Goal: Task Accomplishment & Management: Complete application form

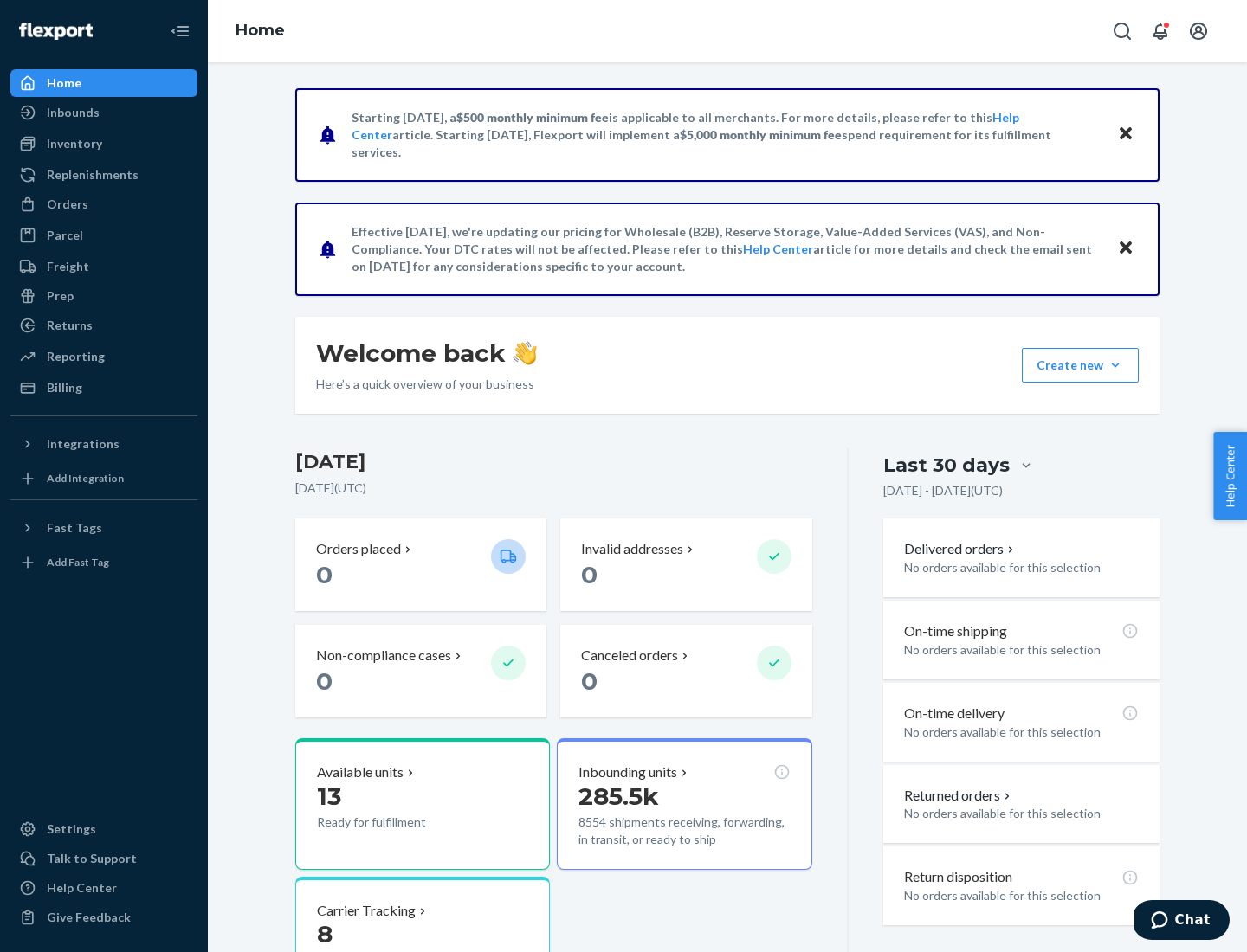
click at [1116, 365] on button "Create new Create new inbound Create new order Create new product" at bounding box center [1080, 365] width 117 height 35
click at [104, 112] on div "Inbounds" at bounding box center [105, 112] width 184 height 24
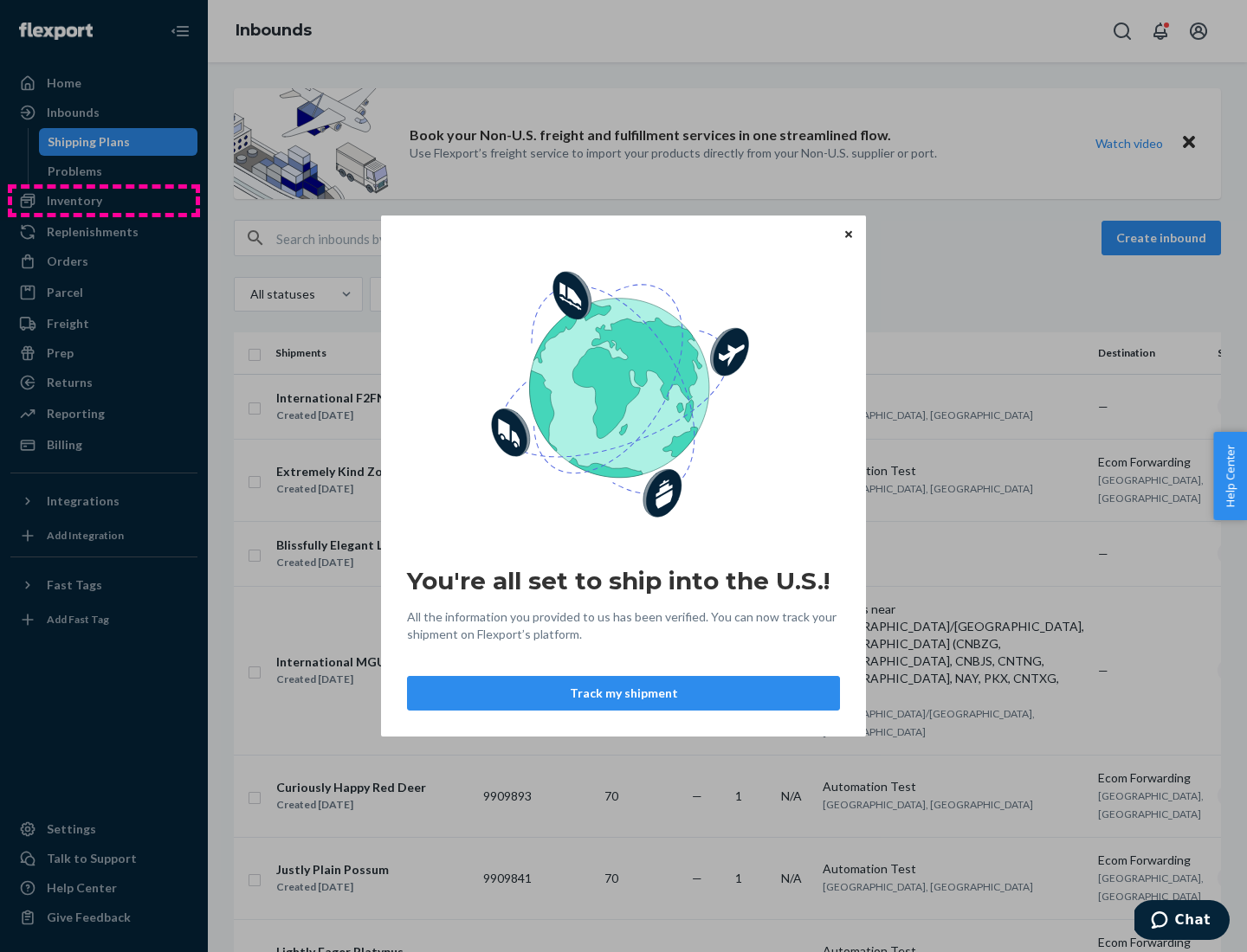
click at [104, 200] on div "You're all set to ship into the U.S.! All the information you provided to us ha…" at bounding box center [623, 476] width 1247 height 952
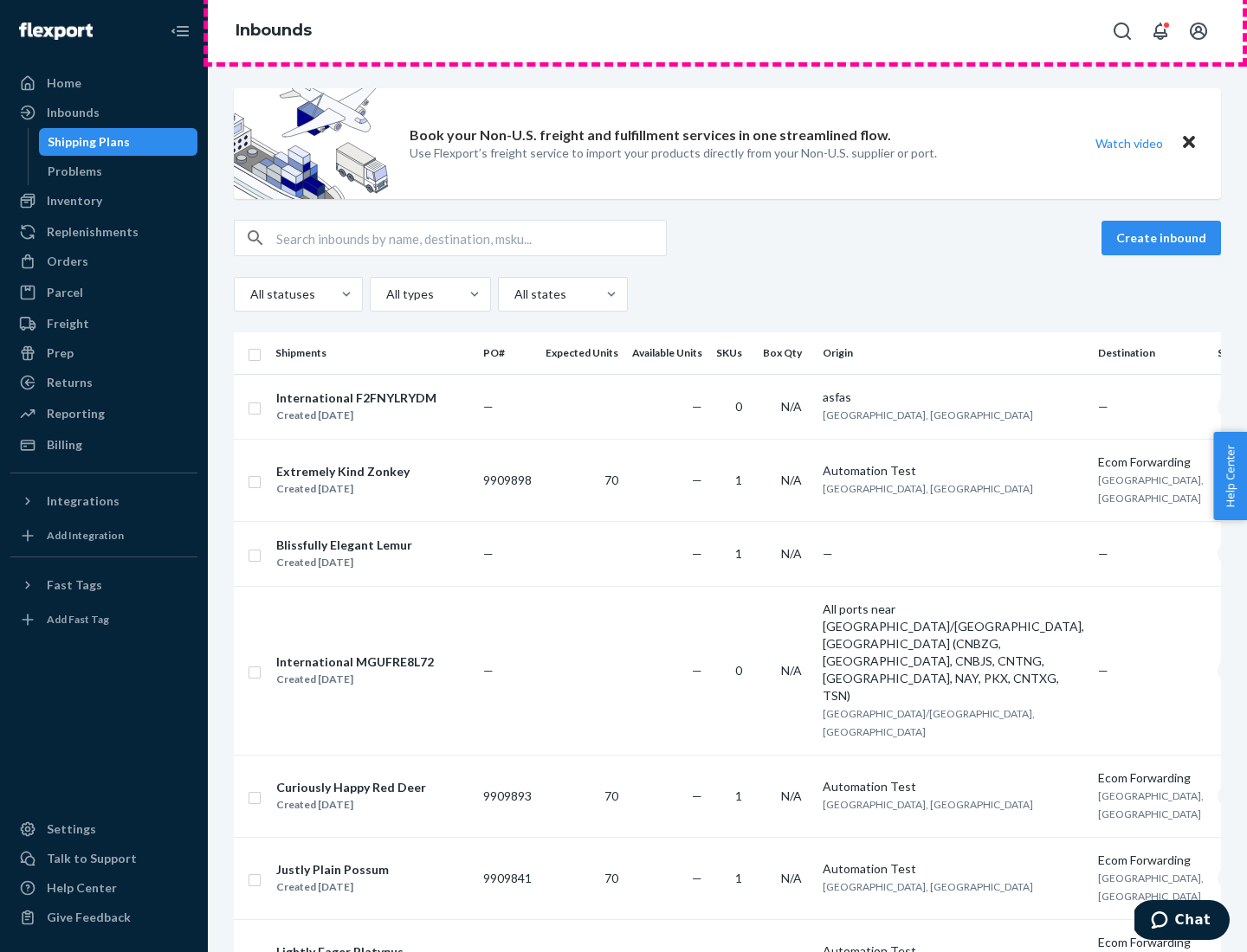
click at [728, 31] on div "Inbounds" at bounding box center [728, 31] width 1040 height 62
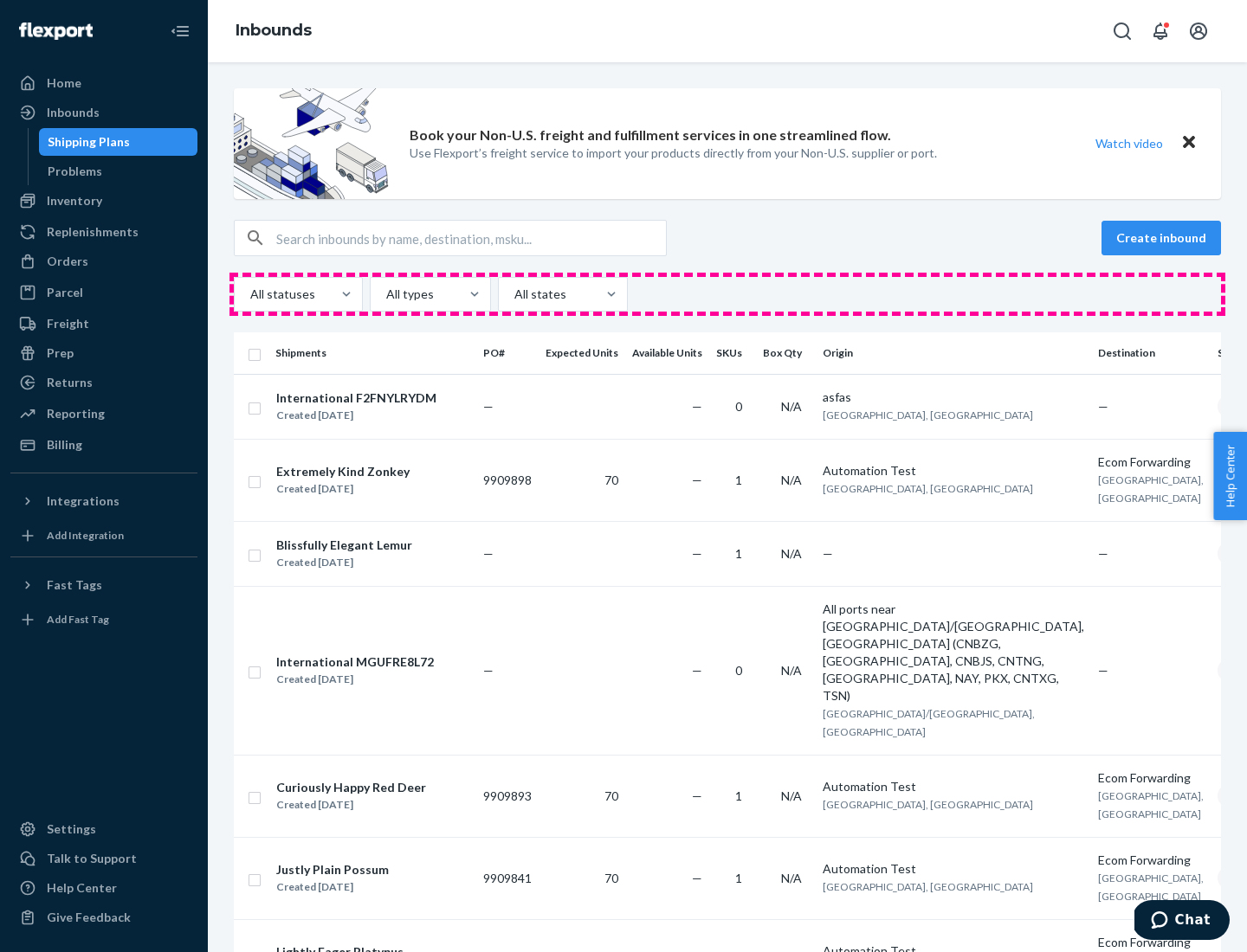
click at [728, 294] on div "All statuses All types All states" at bounding box center [727, 294] width 987 height 35
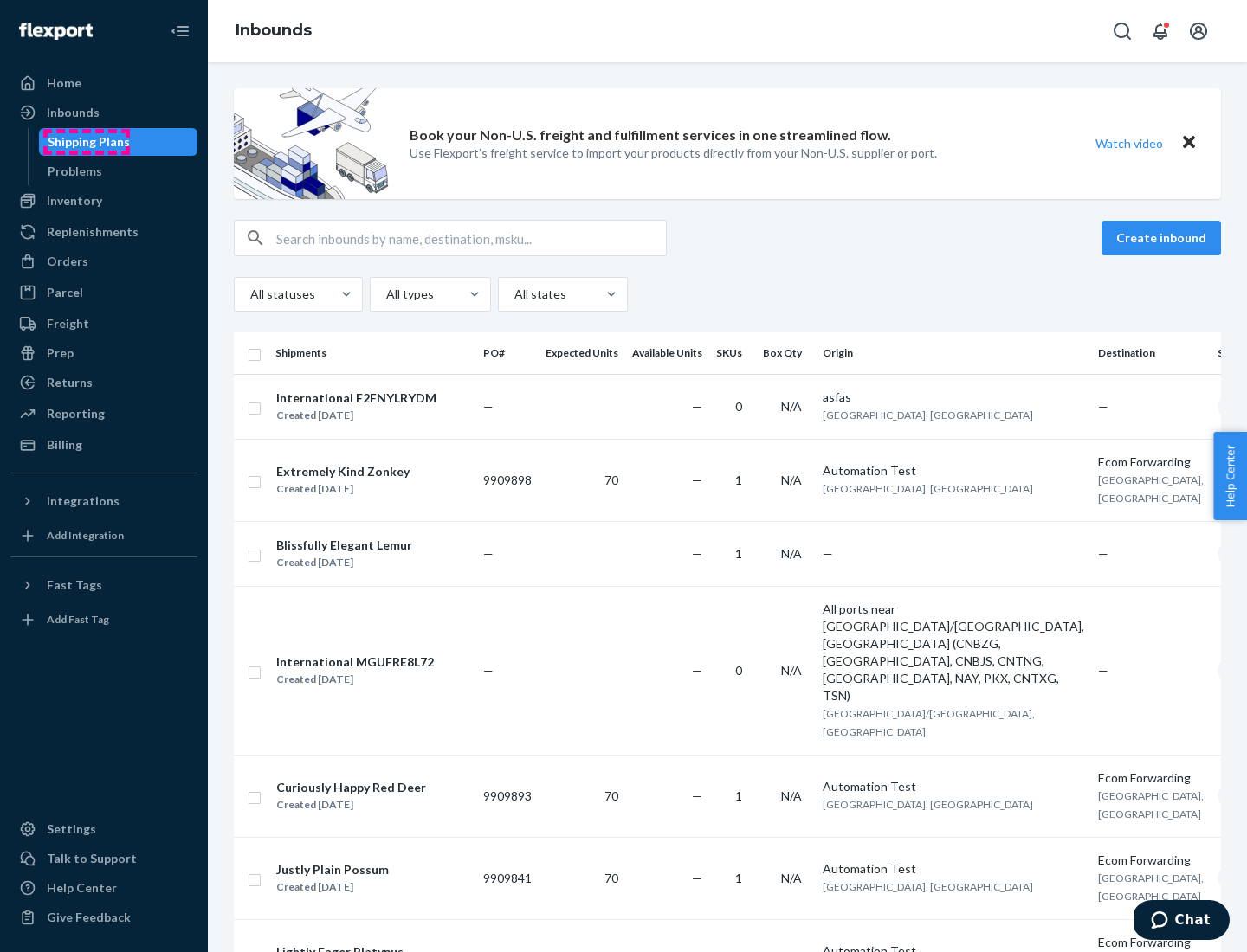
click at [86, 142] on div "Shipping Plans" at bounding box center [88, 142] width 82 height 17
click at [1165, 238] on button "Create inbound" at bounding box center [1161, 238] width 119 height 35
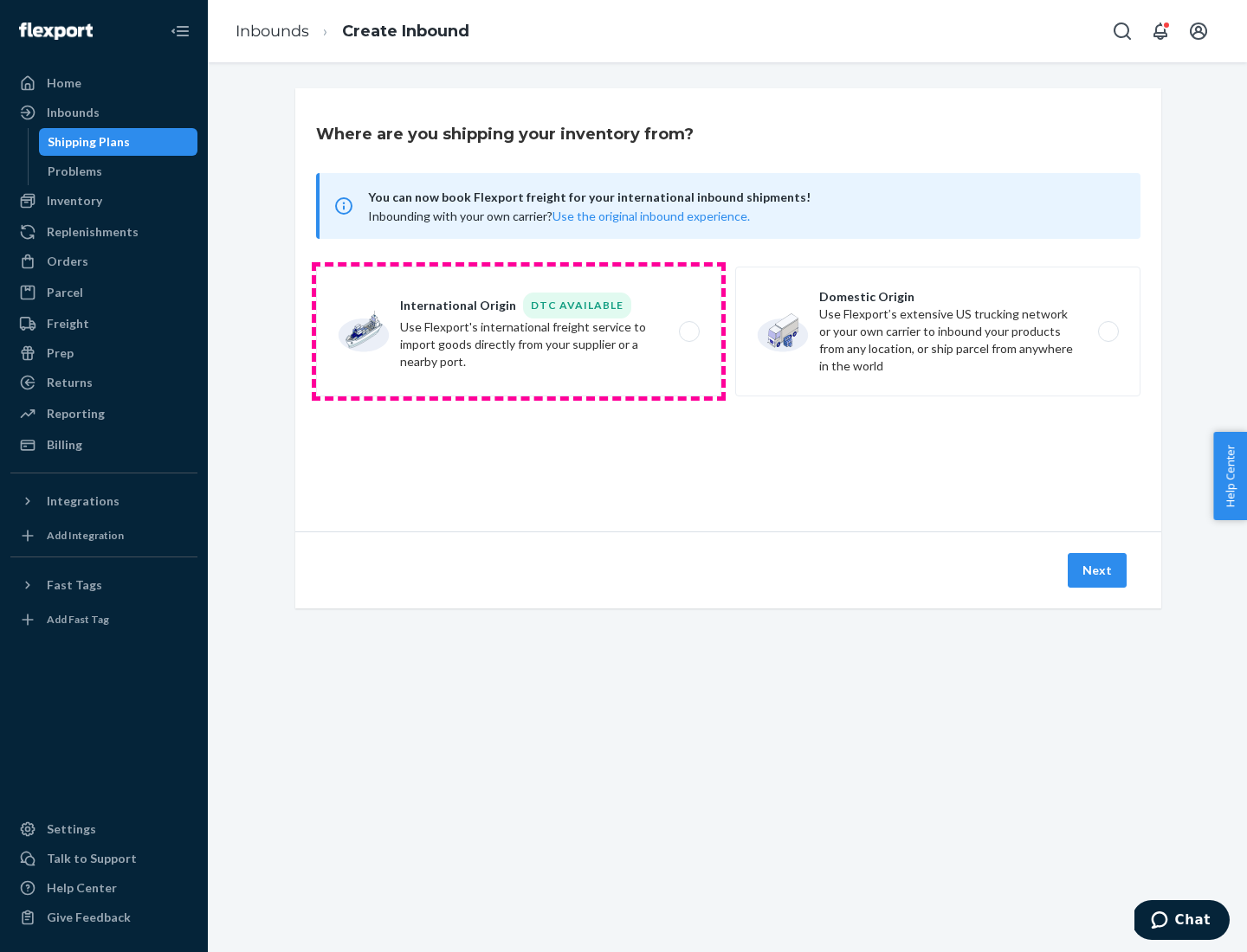
click at [519, 331] on label "International Origin DTC Available Use Flexport's international freight service…" at bounding box center [518, 331] width 405 height 130
click at [689, 331] on input "International Origin DTC Available Use Flexport's international freight service…" at bounding box center [695, 332] width 12 height 12
radio input "true"
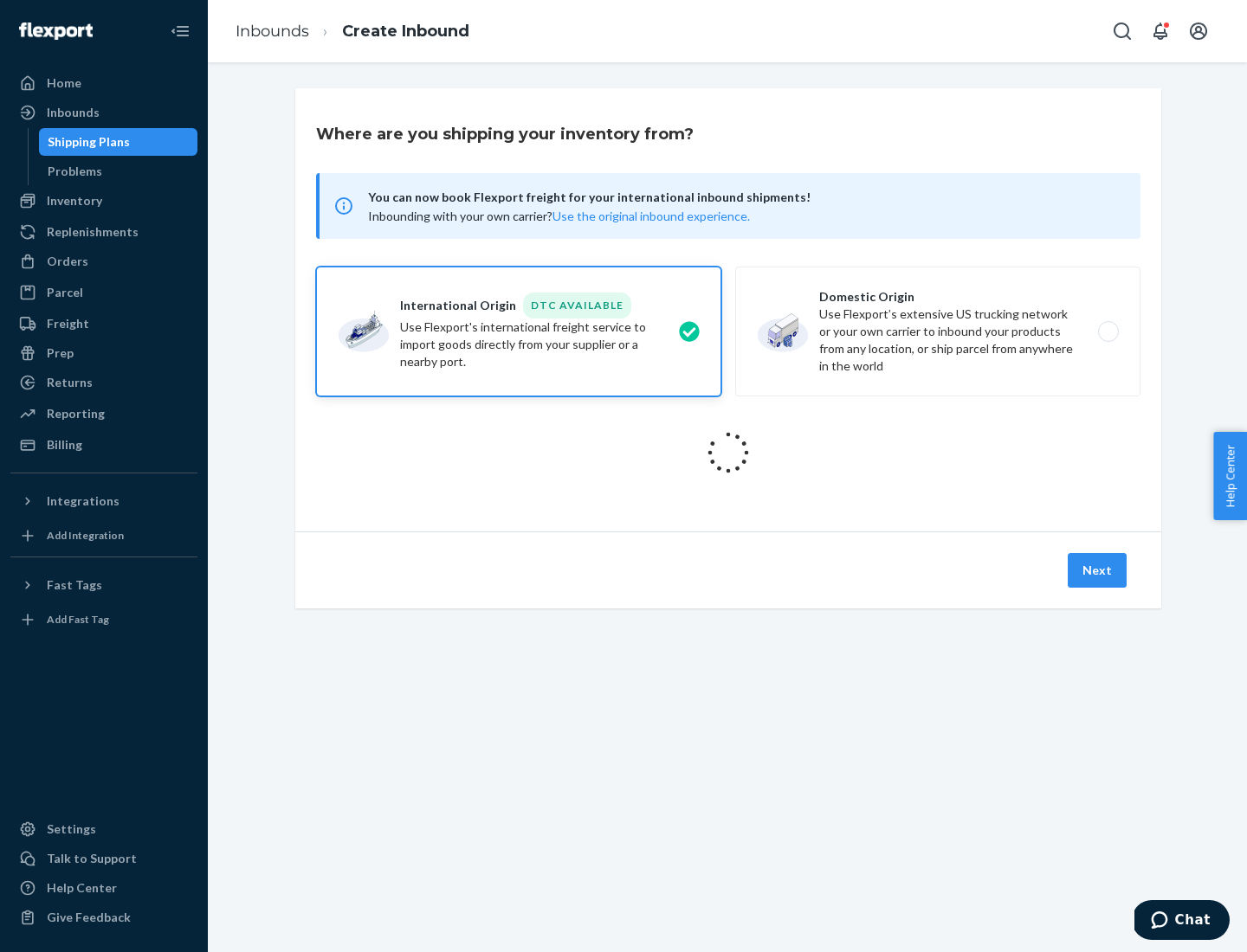
click at [729, 453] on icon at bounding box center [729, 453] width 48 height 48
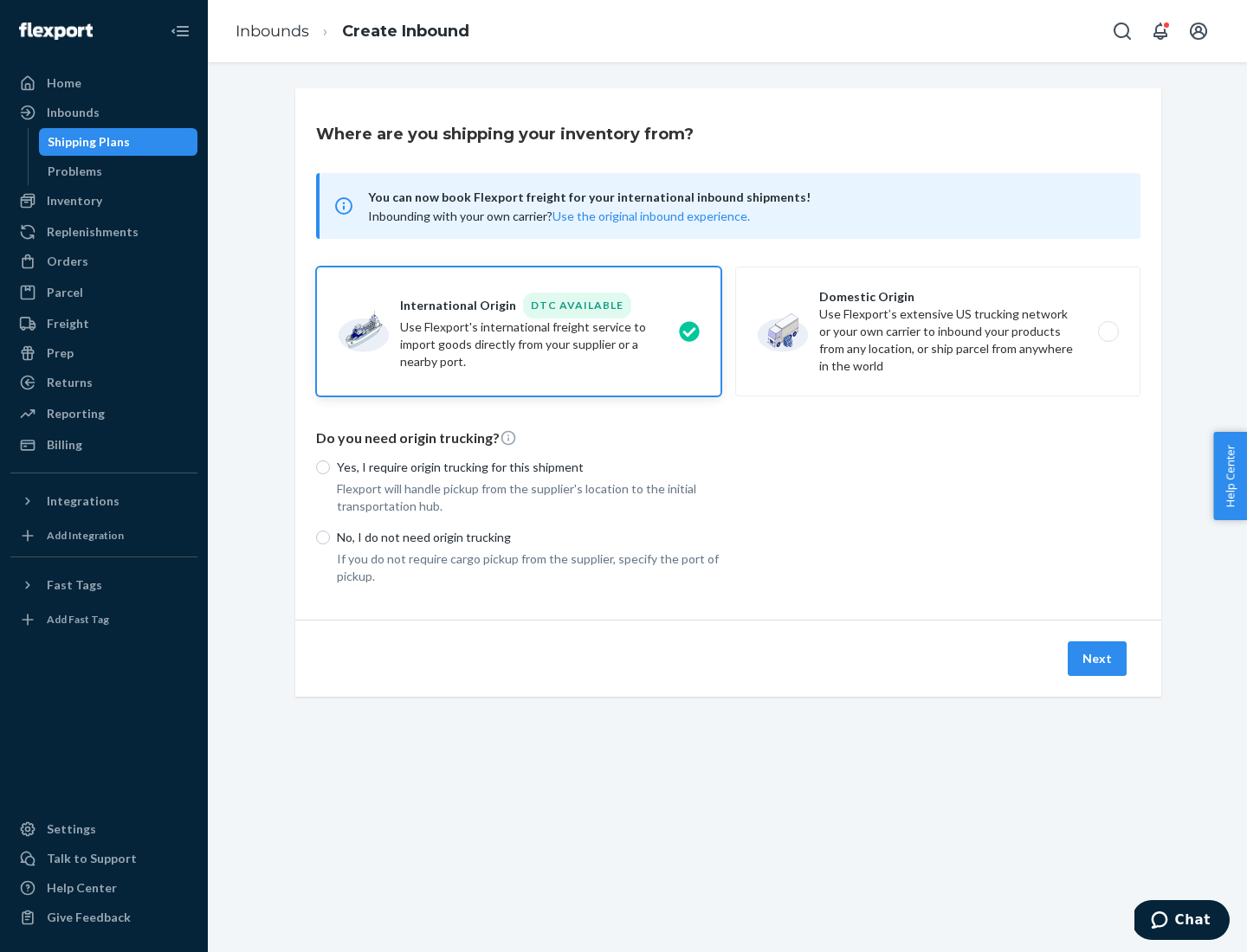
click at [529, 467] on p "Yes, I require origin trucking for this shipment" at bounding box center [529, 468] width 385 height 17
click at [330, 467] on input "Yes, I require origin trucking for this shipment" at bounding box center [323, 468] width 14 height 14
radio input "true"
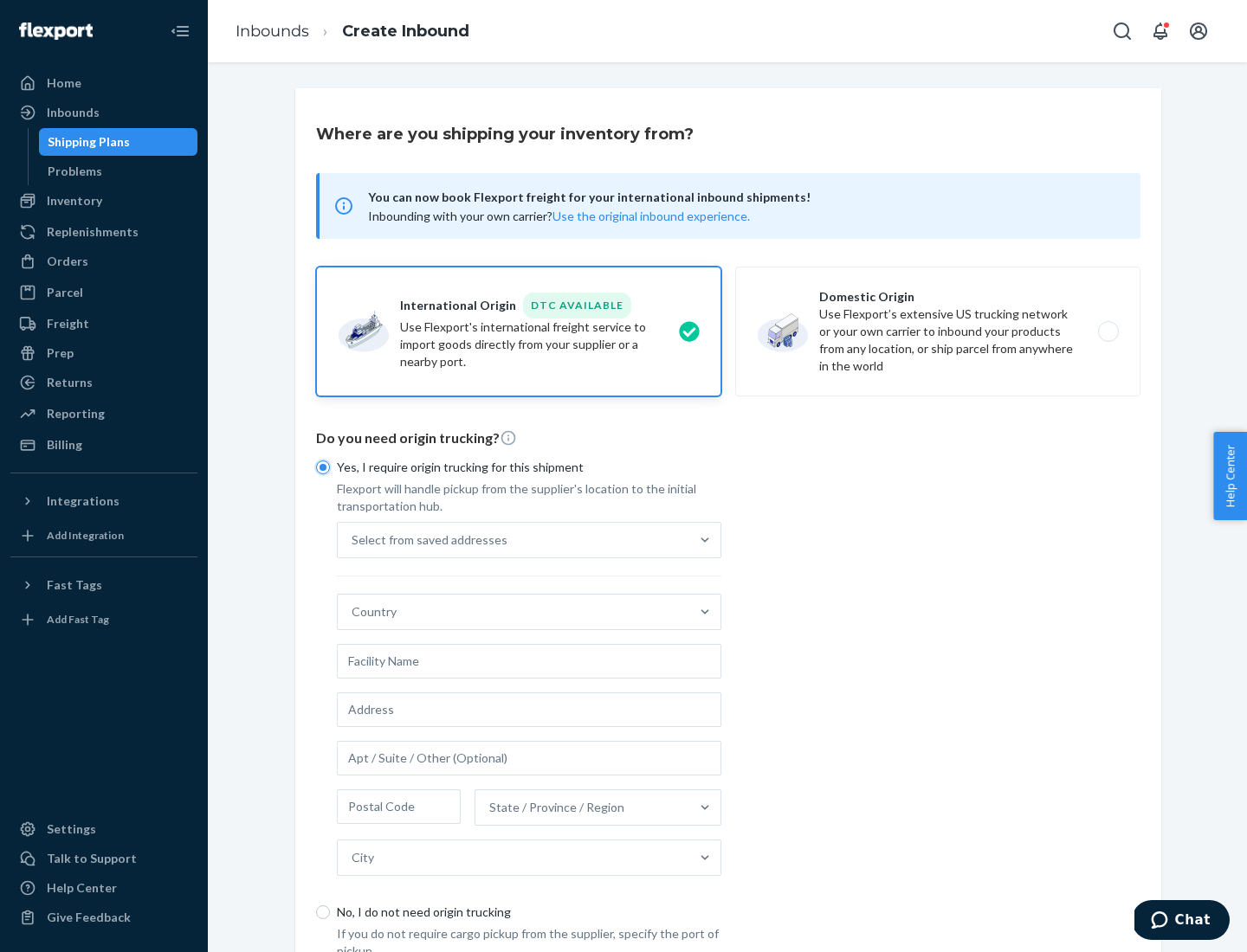
scroll to position [33, 0]
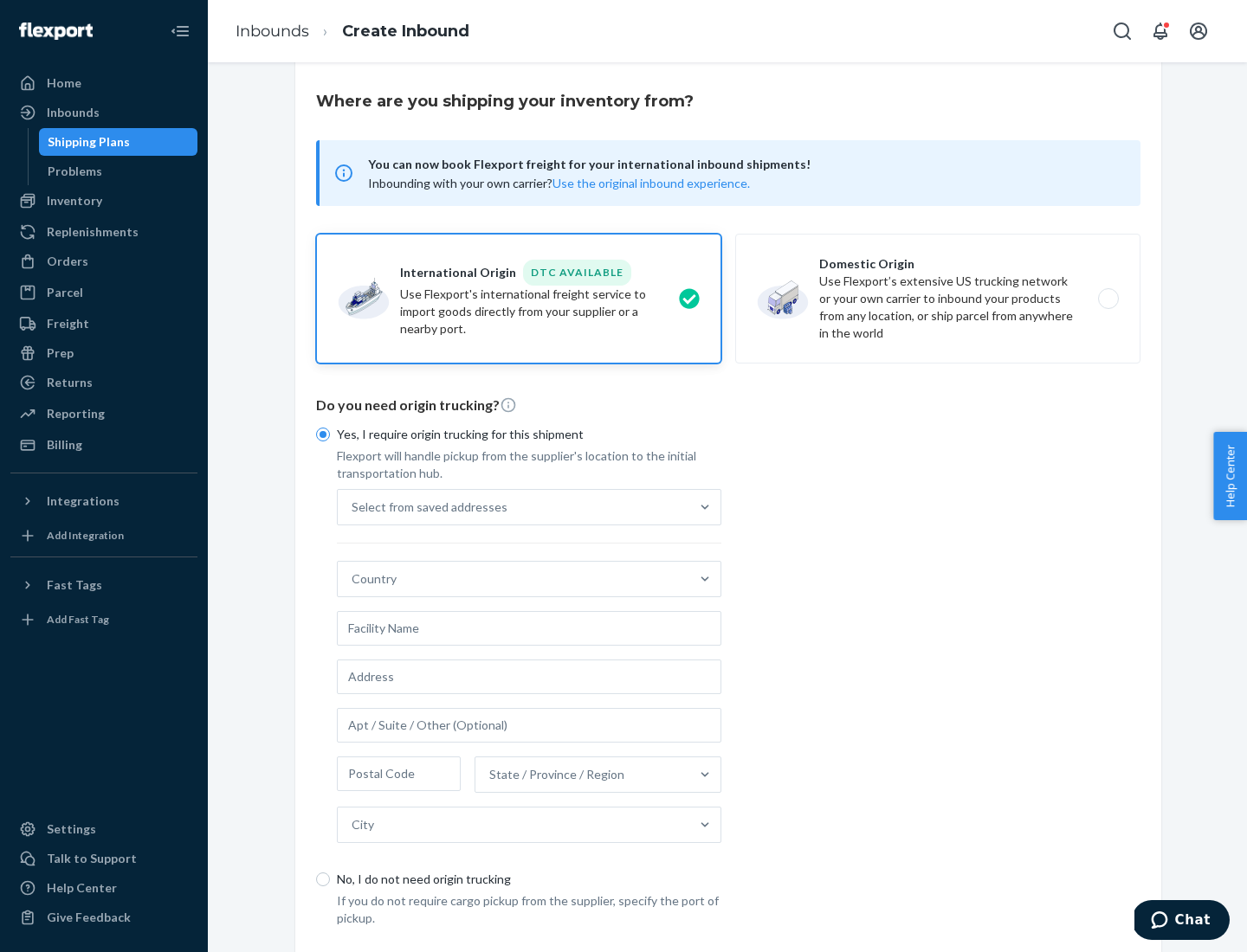
click at [514, 507] on div "Select from saved addresses" at bounding box center [514, 507] width 352 height 35
click at [354, 507] on input "Select from saved addresses" at bounding box center [353, 507] width 2 height 17
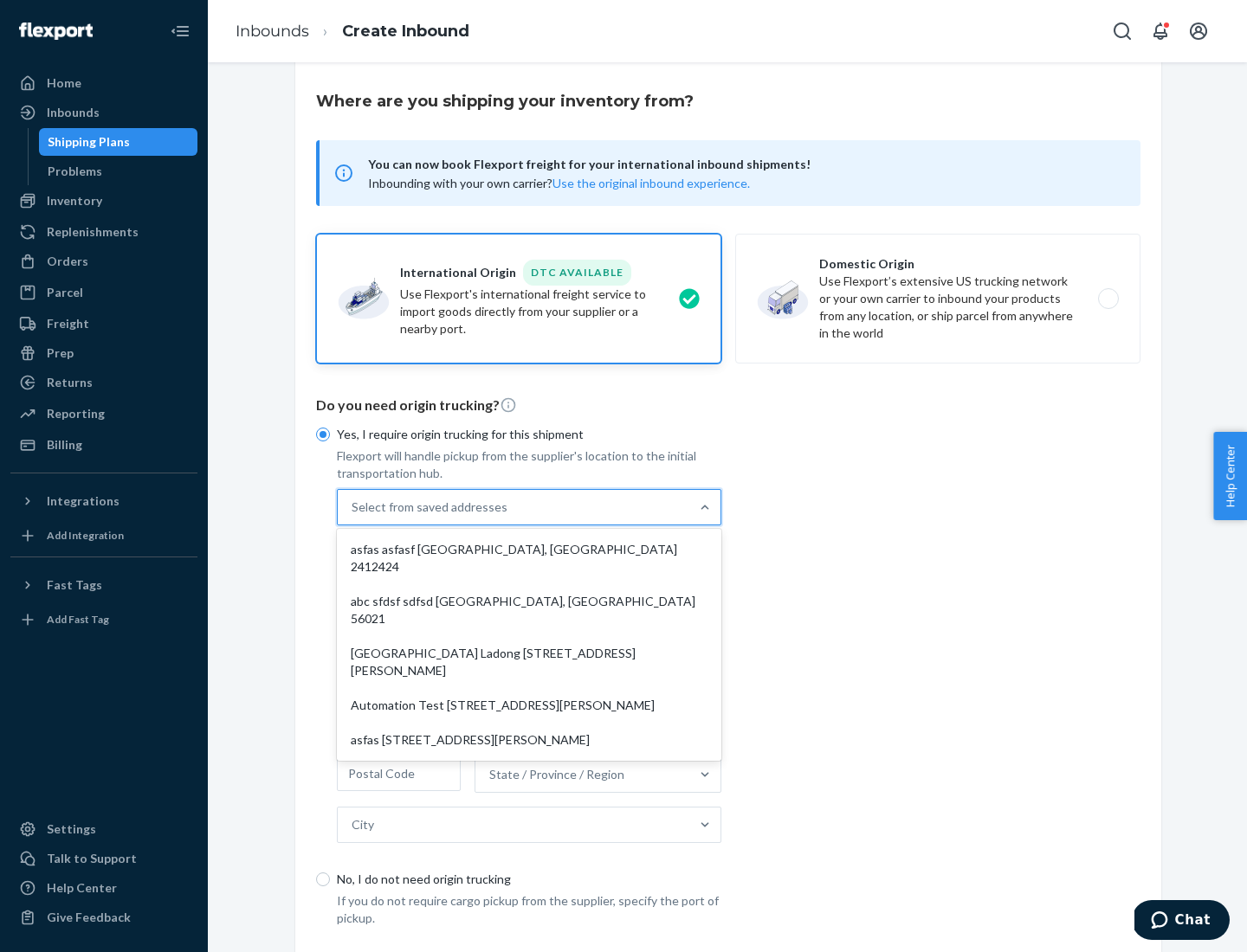
scroll to position [76, 0]
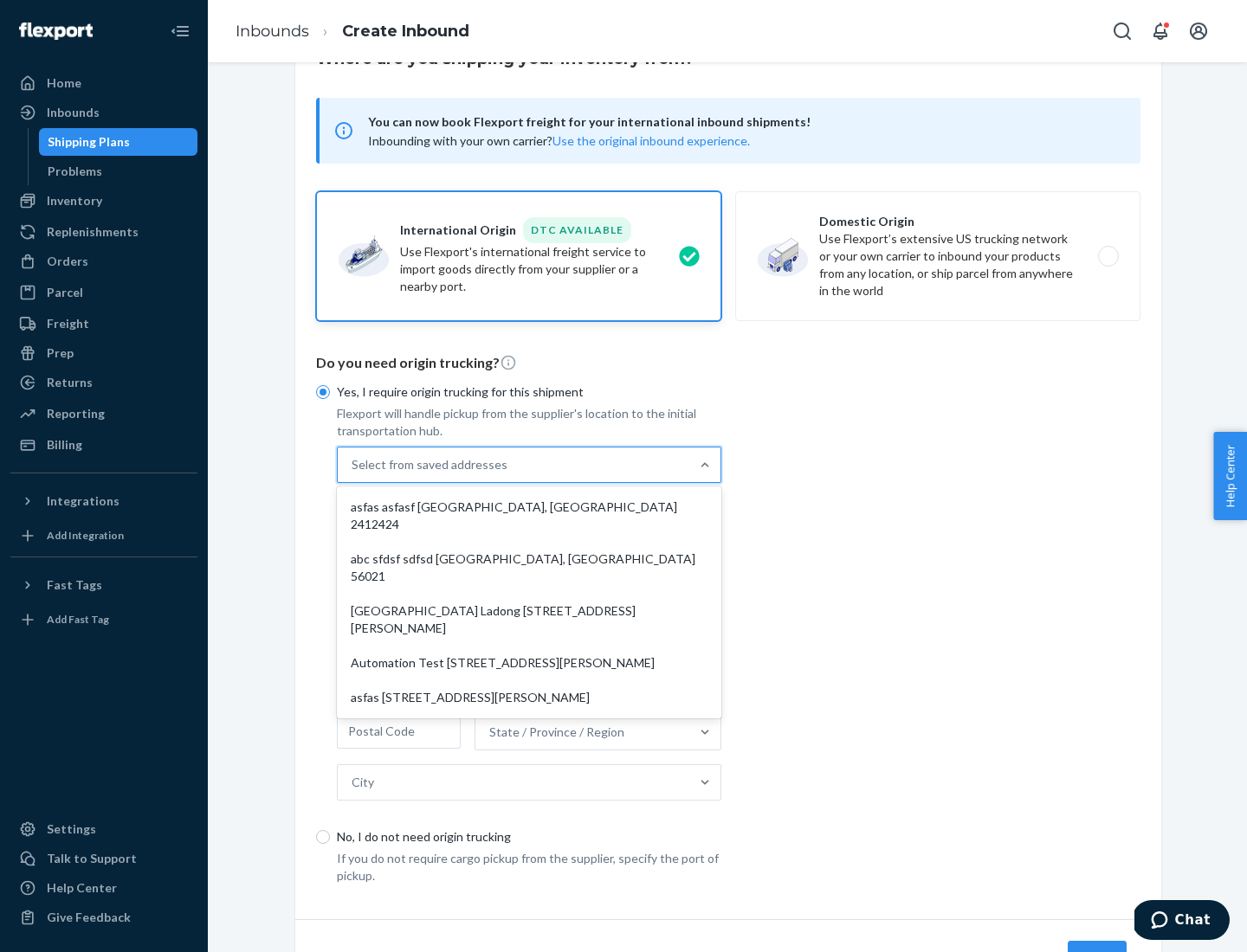
click at [529, 507] on div "asfas asfasf [GEOGRAPHIC_DATA], [GEOGRAPHIC_DATA] 2412424" at bounding box center [529, 516] width 378 height 52
click at [354, 474] on input "option asfas asfasf [GEOGRAPHIC_DATA], [GEOGRAPHIC_DATA] 2412424 focused, 1 of …" at bounding box center [353, 465] width 2 height 17
type input "asfas"
type input "asfasf"
type input "2412424"
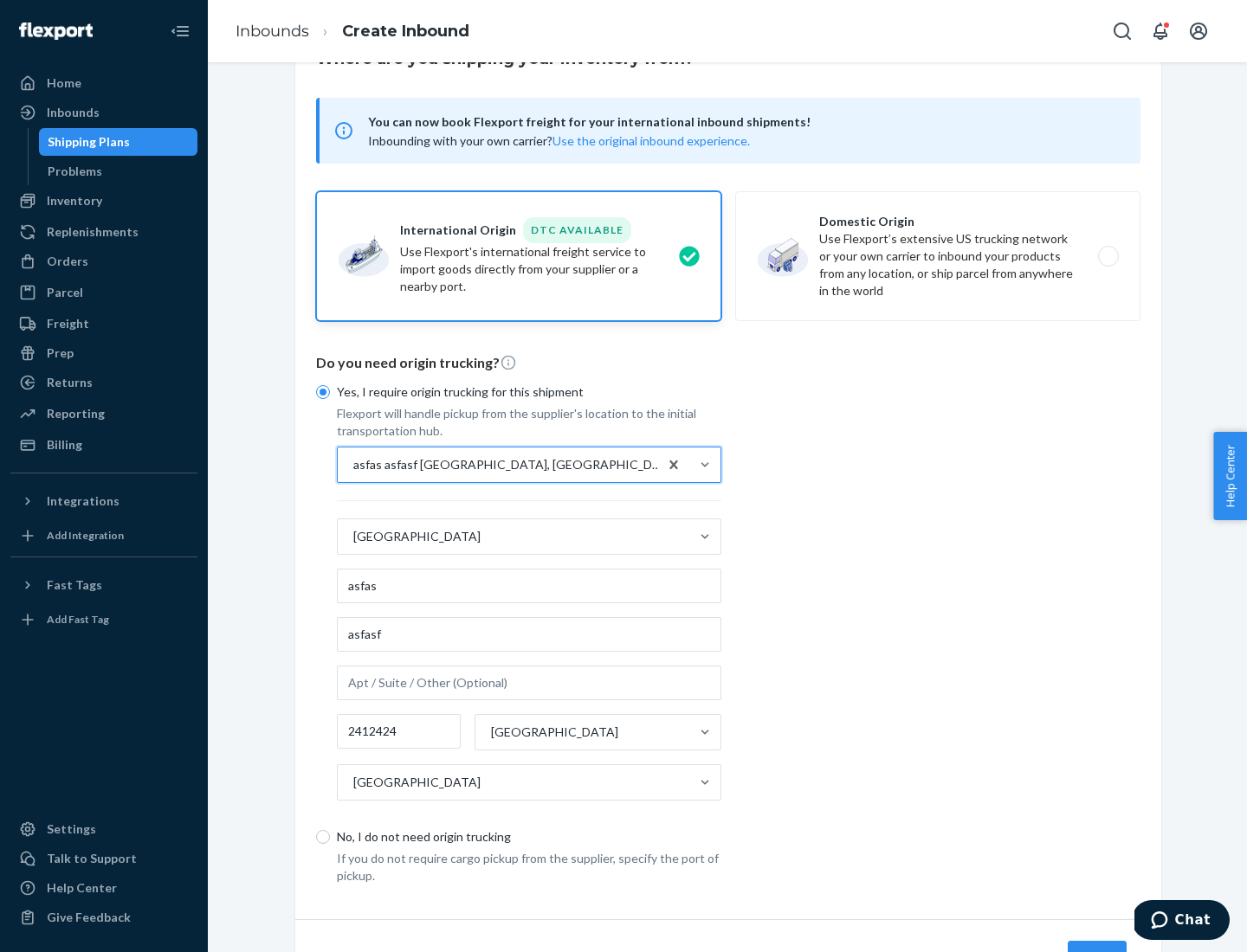
scroll to position [161, 0]
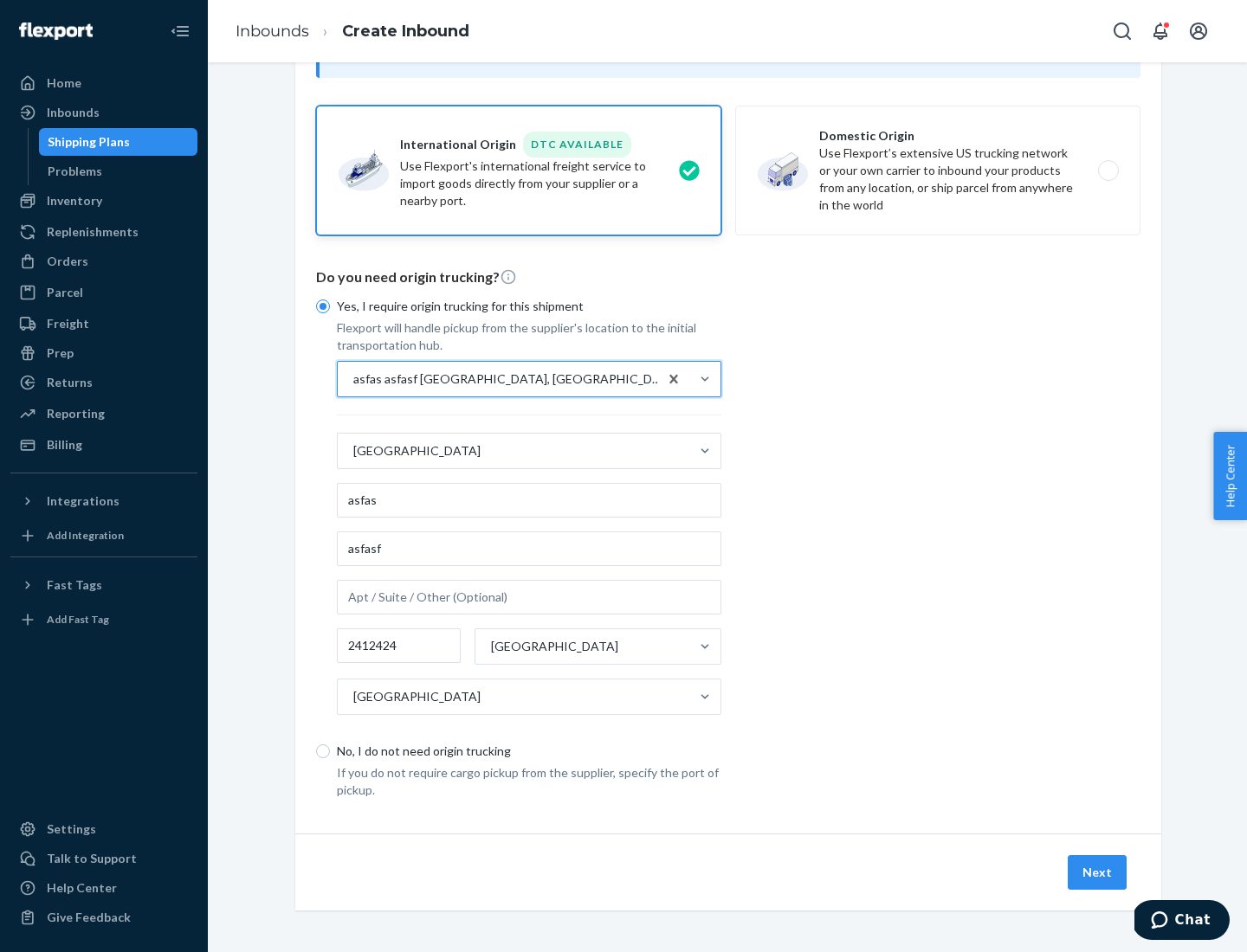
click at [1099, 872] on button "Next" at bounding box center [1097, 873] width 59 height 35
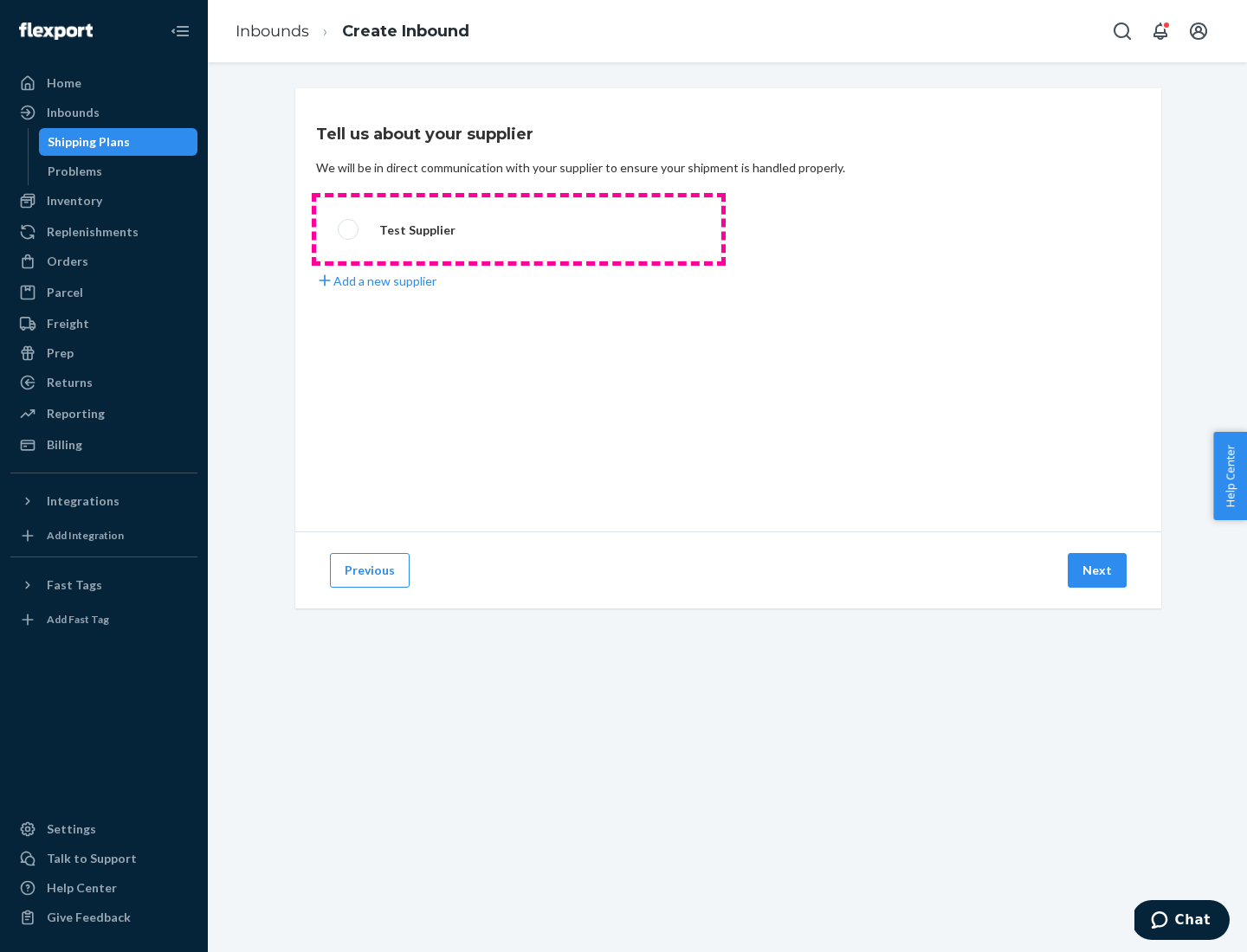
click at [519, 230] on label "Test Supplier" at bounding box center [518, 230] width 405 height 64
click at [349, 230] on input "Test Supplier" at bounding box center [344, 230] width 12 height 12
radio input "true"
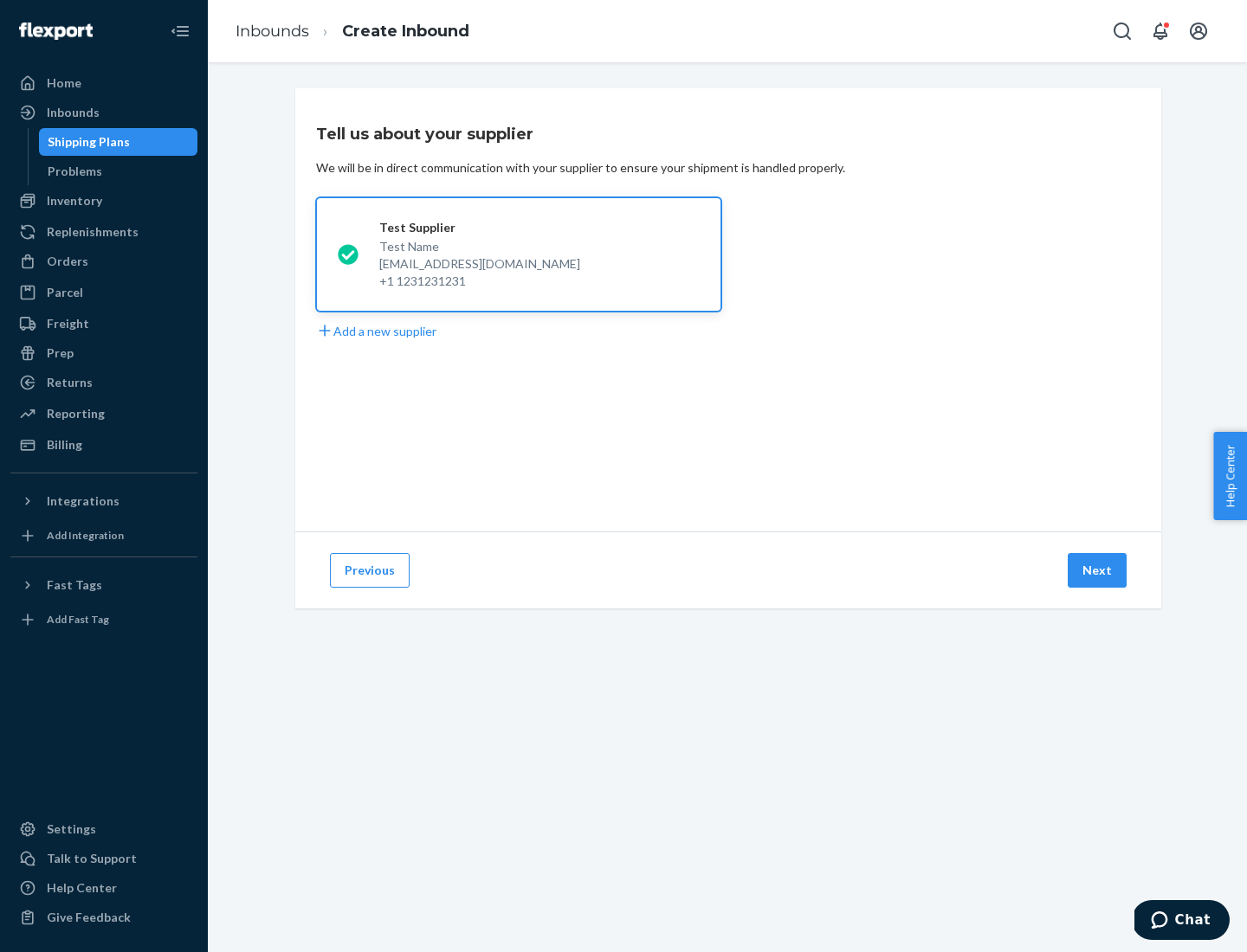
click at [1099, 570] on button "Next" at bounding box center [1097, 570] width 59 height 35
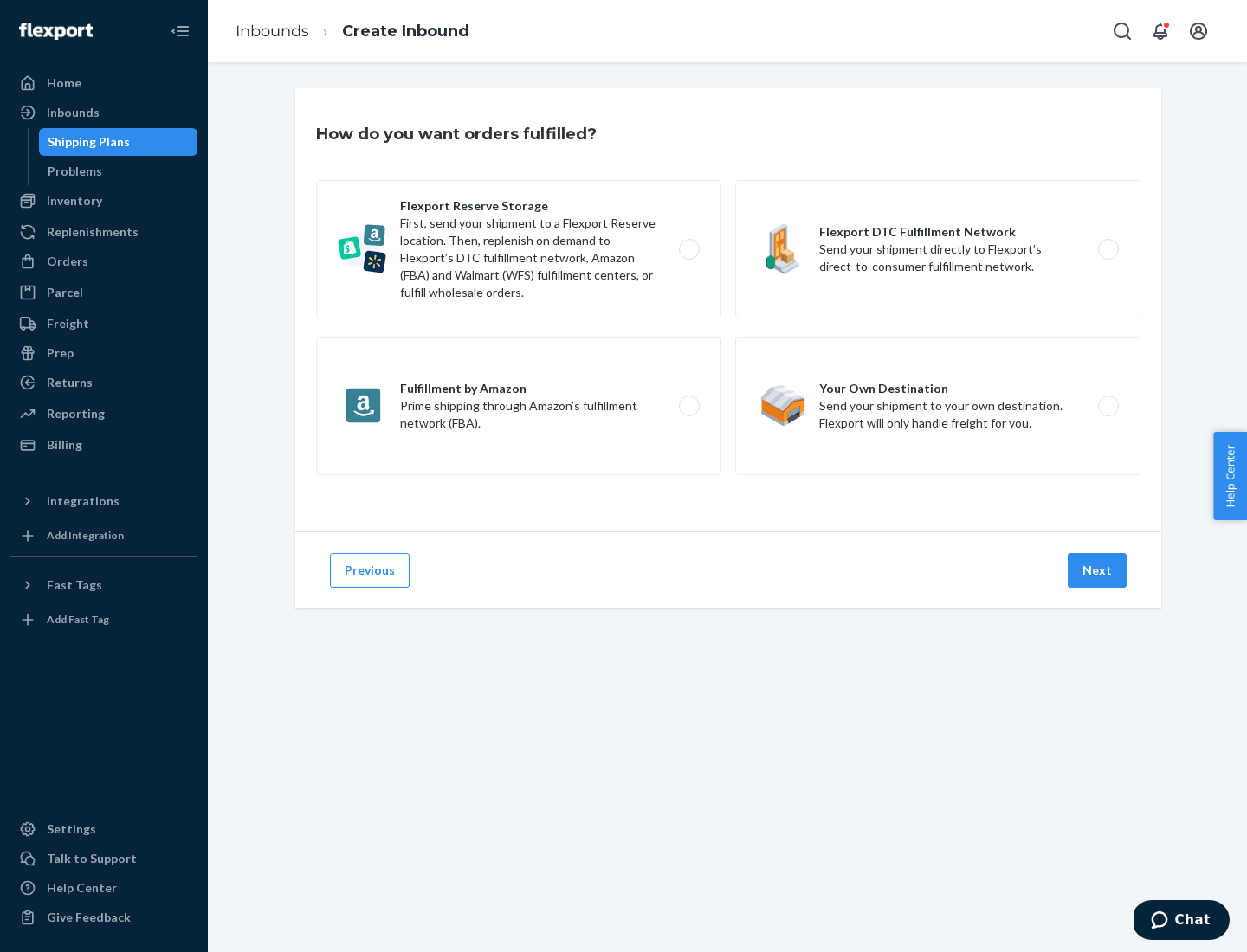
click at [519, 406] on label "Fulfillment by Amazon Prime shipping through Amazon’s fulfillment network (FBA)." at bounding box center [518, 406] width 405 height 138
click at [689, 406] on input "Fulfillment by Amazon Prime shipping through Amazon’s fulfillment network (FBA)." at bounding box center [695, 407] width 12 height 12
radio input "true"
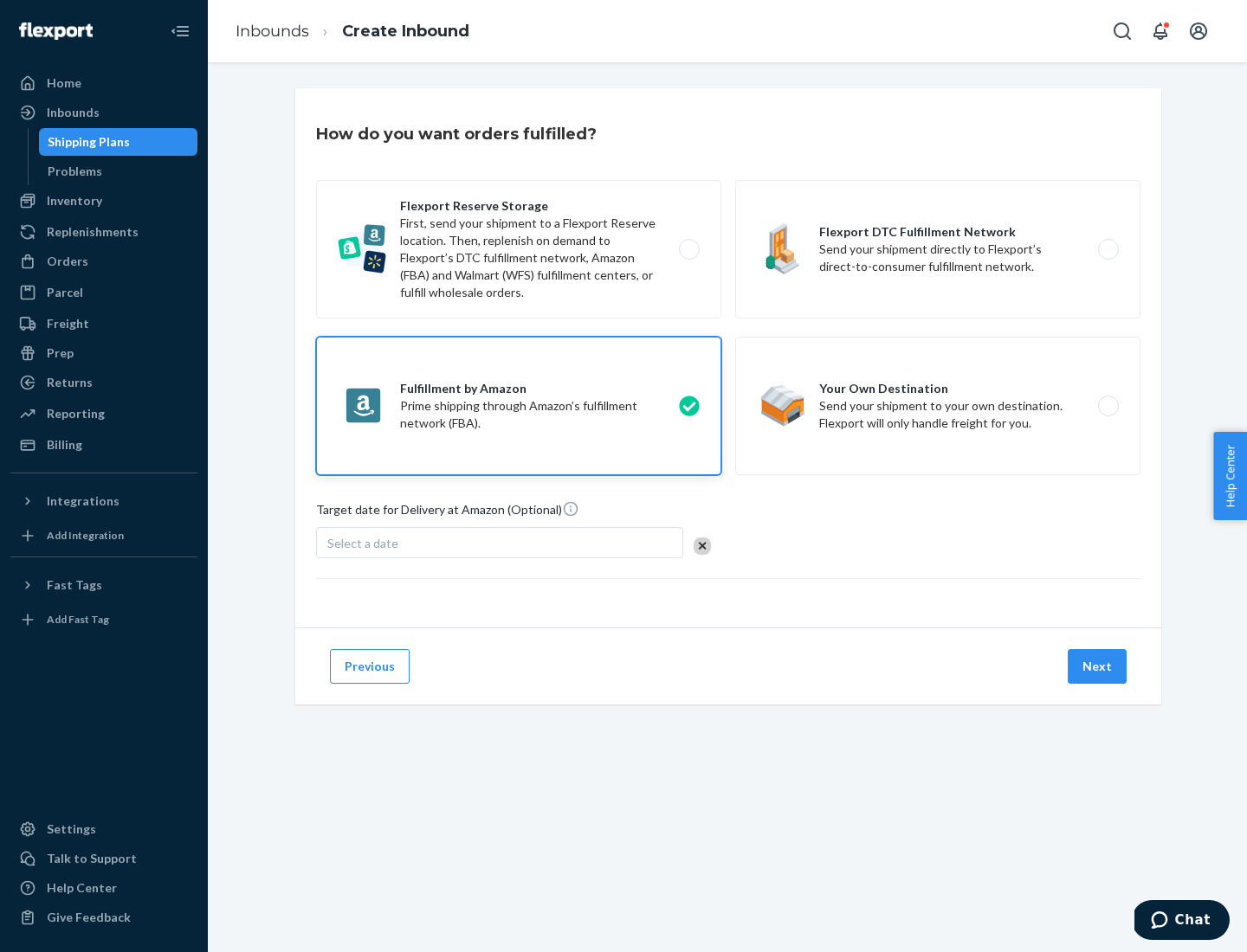
click at [1099, 666] on button "Next" at bounding box center [1097, 667] width 59 height 35
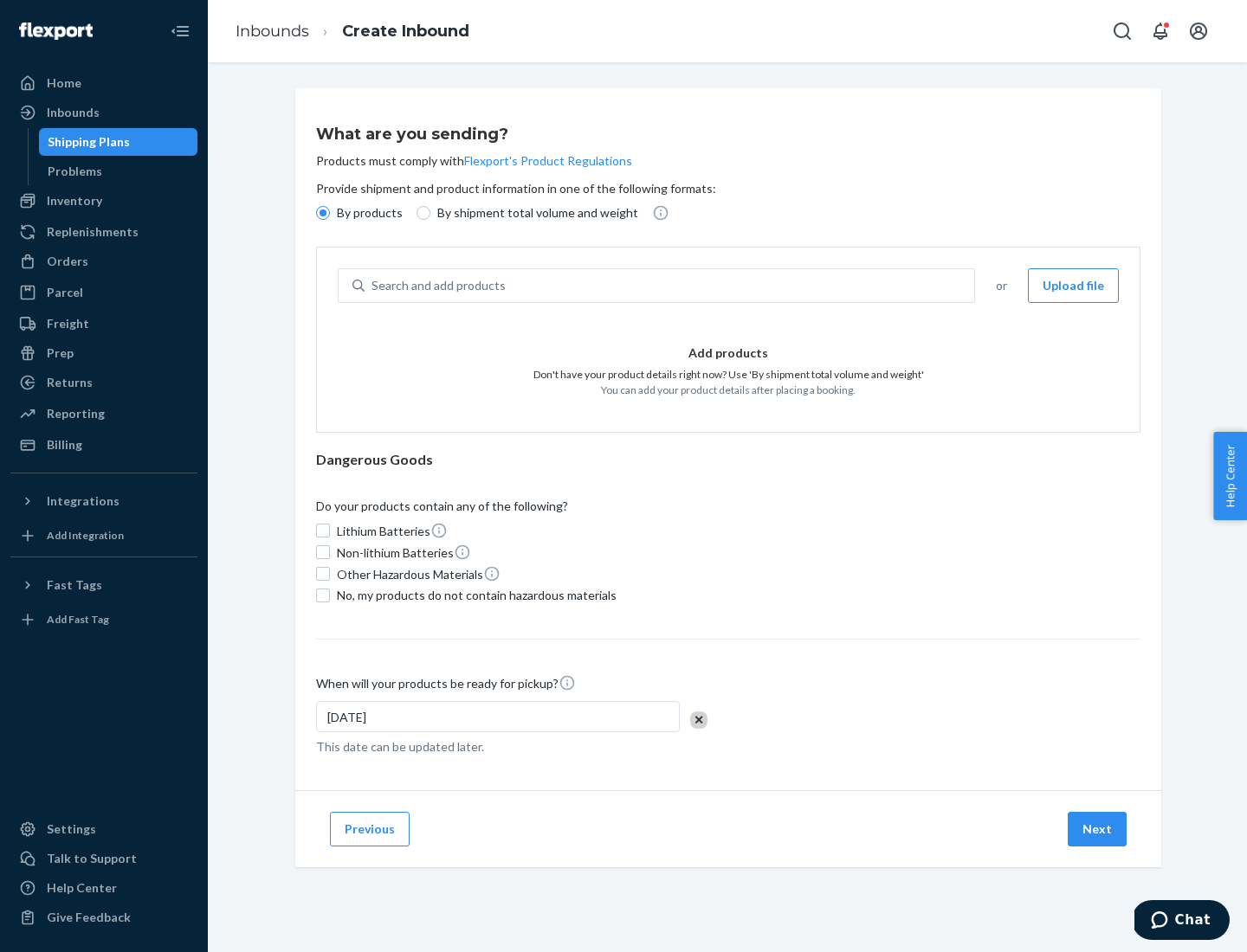
click at [533, 213] on p "By shipment total volume and weight" at bounding box center [537, 213] width 201 height 17
click at [430, 213] on input "By shipment total volume and weight" at bounding box center [423, 213] width 14 height 14
radio input "true"
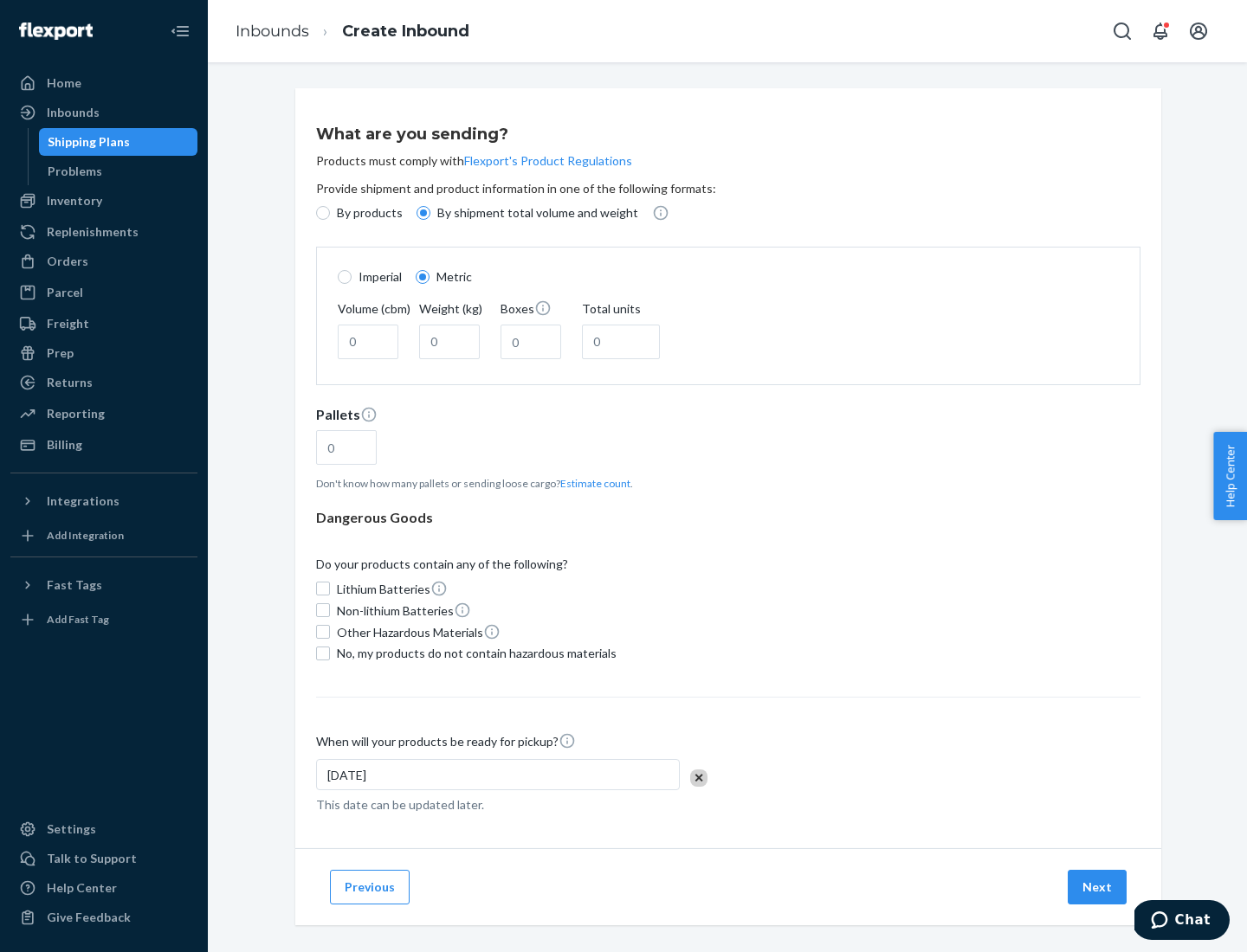
click at [368, 213] on p "By products" at bounding box center [370, 213] width 66 height 17
click at [330, 213] on input "By products" at bounding box center [323, 213] width 14 height 14
radio input "true"
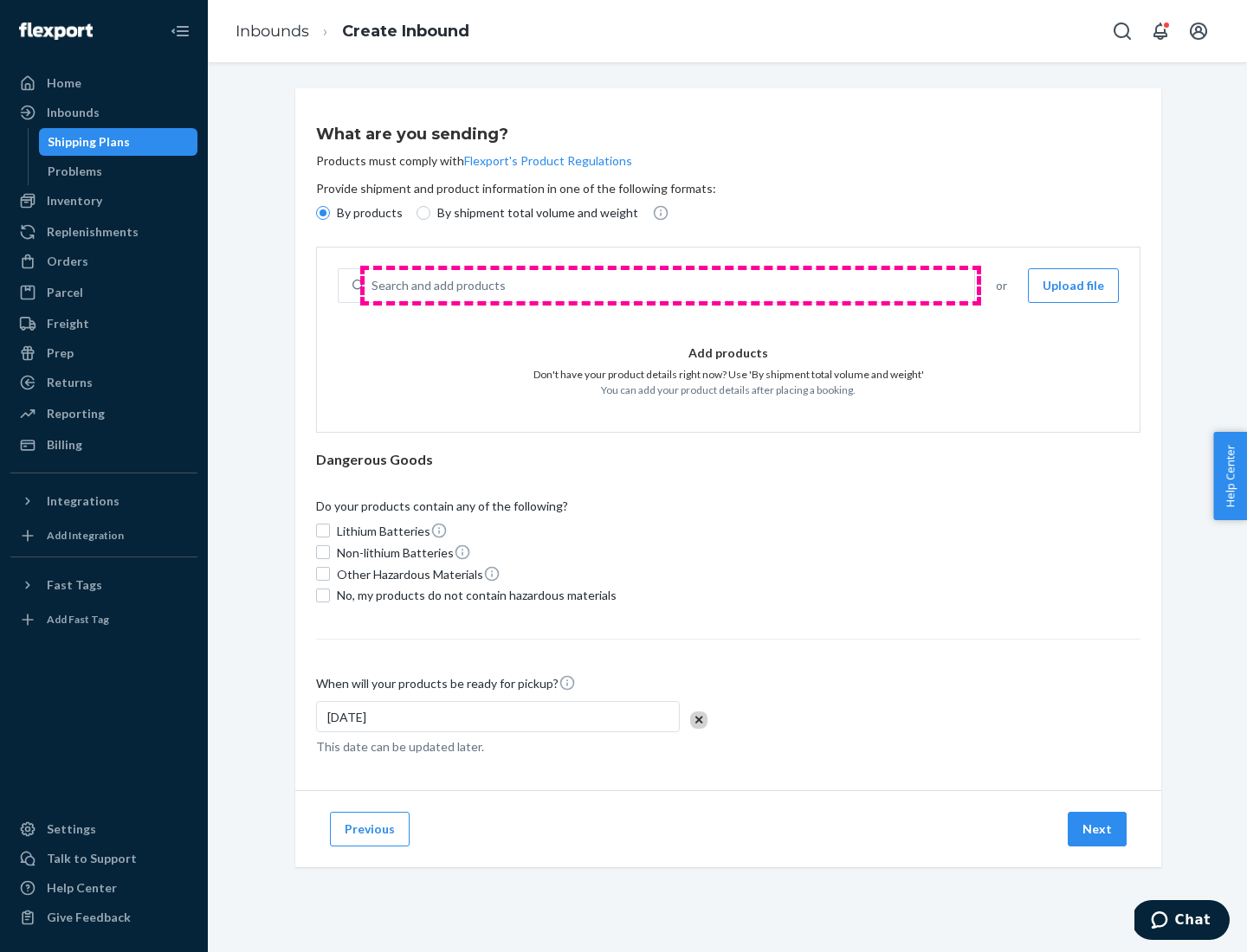
click at [670, 286] on div "Search and add products" at bounding box center [669, 286] width 609 height 31
click at [373, 286] on input "Search and add products" at bounding box center [373, 286] width 2 height 17
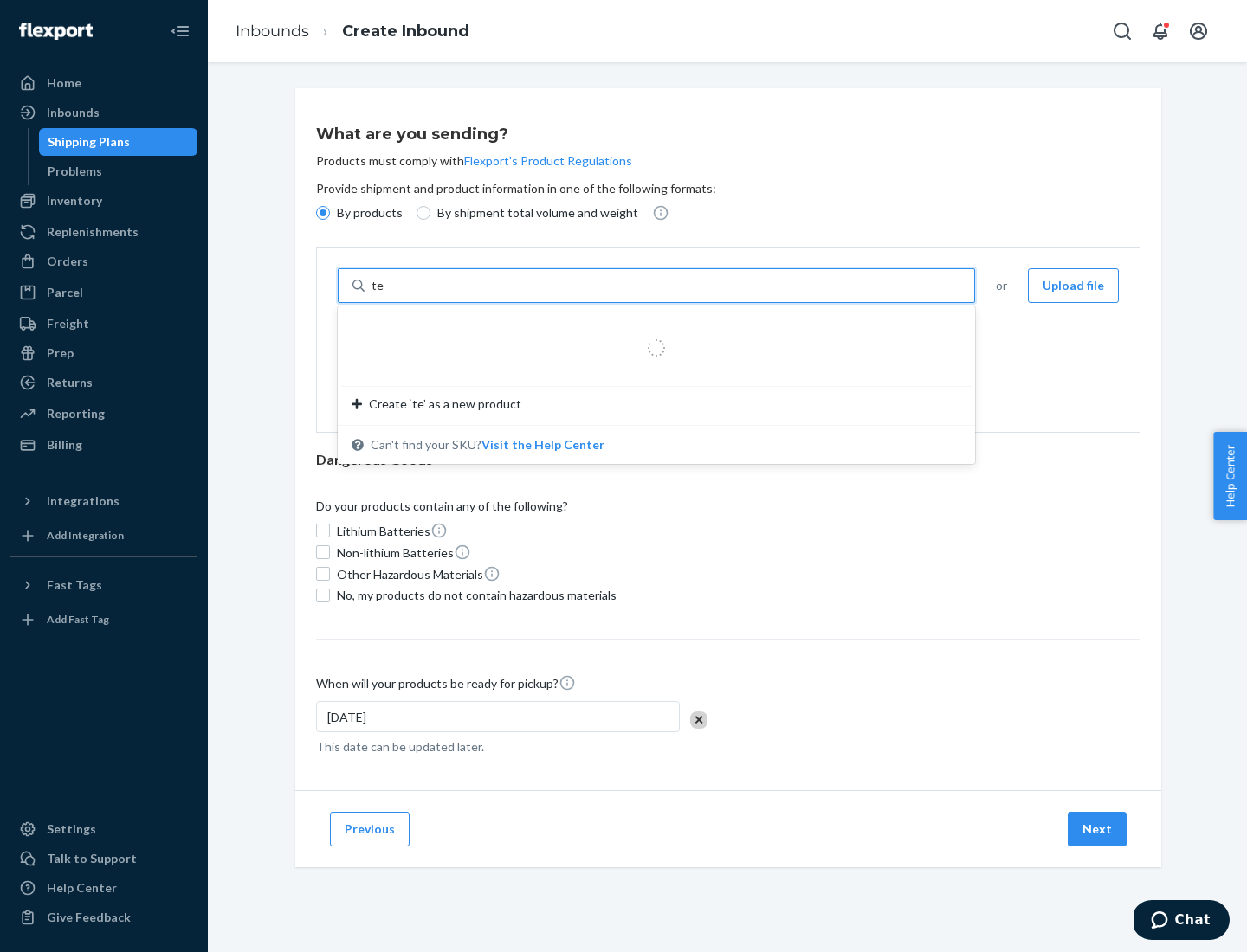
type input "test"
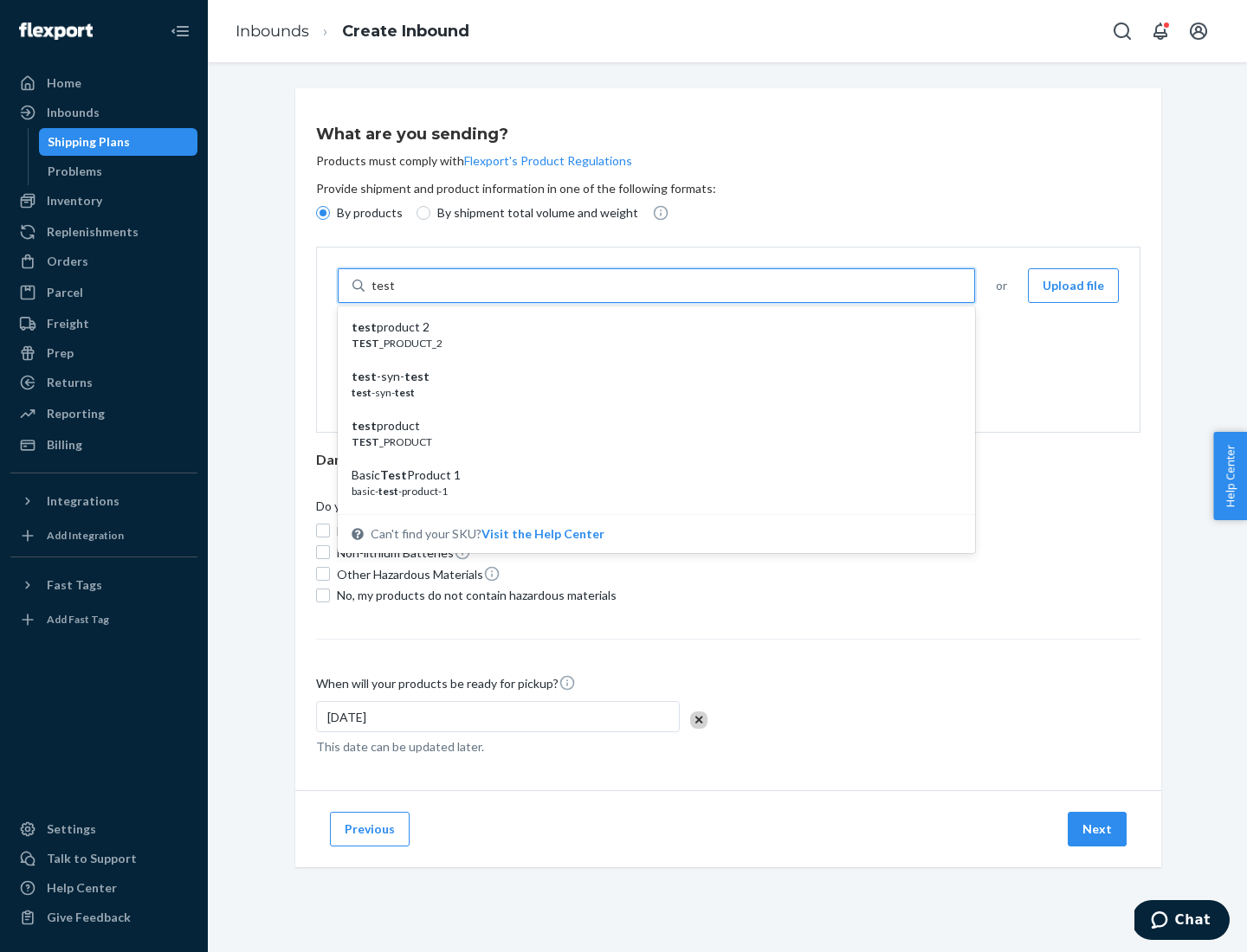
click at [650, 327] on div "test product 2" at bounding box center [649, 327] width 596 height 17
click at [394, 294] on input "test" at bounding box center [383, 286] width 22 height 17
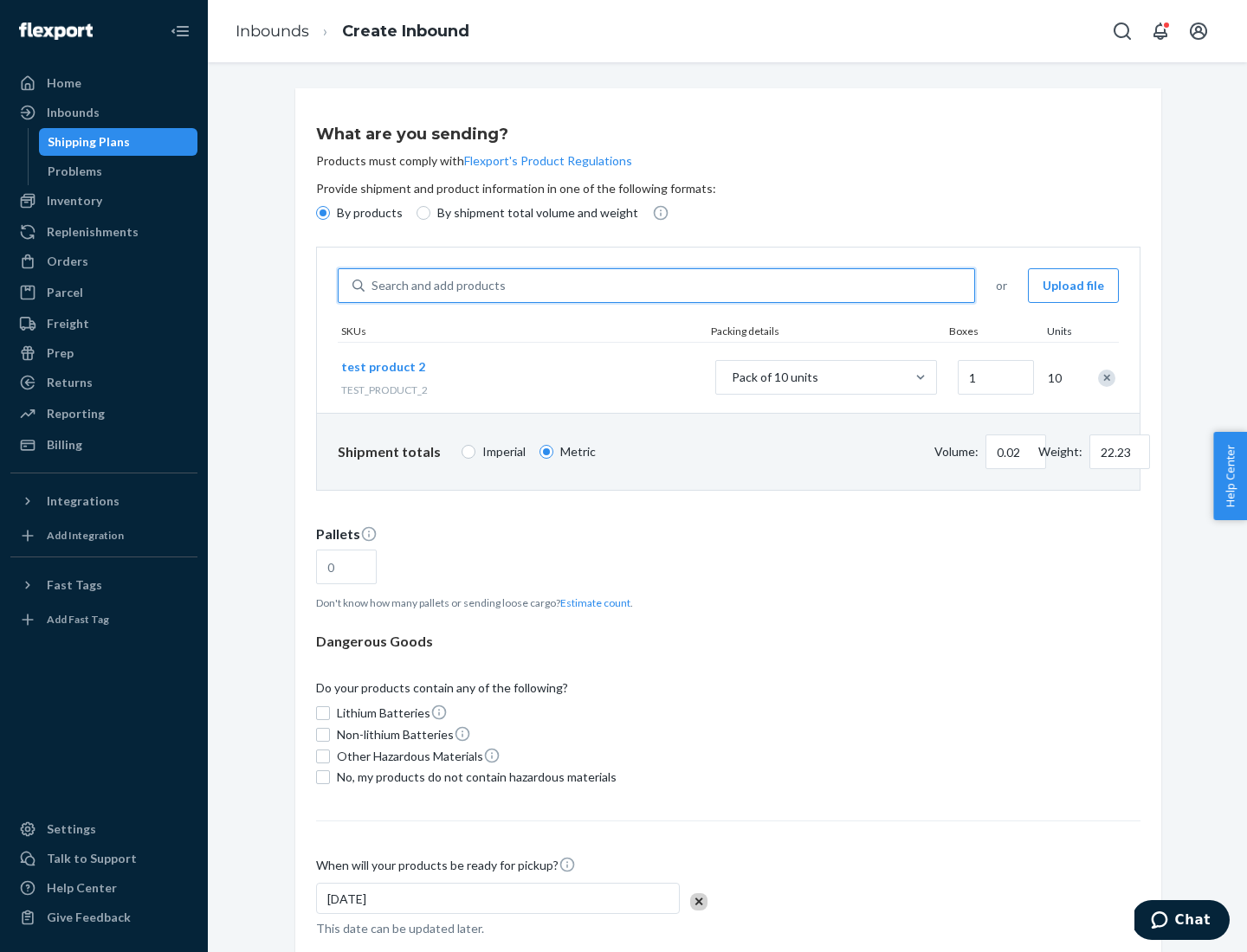
scroll to position [96, 0]
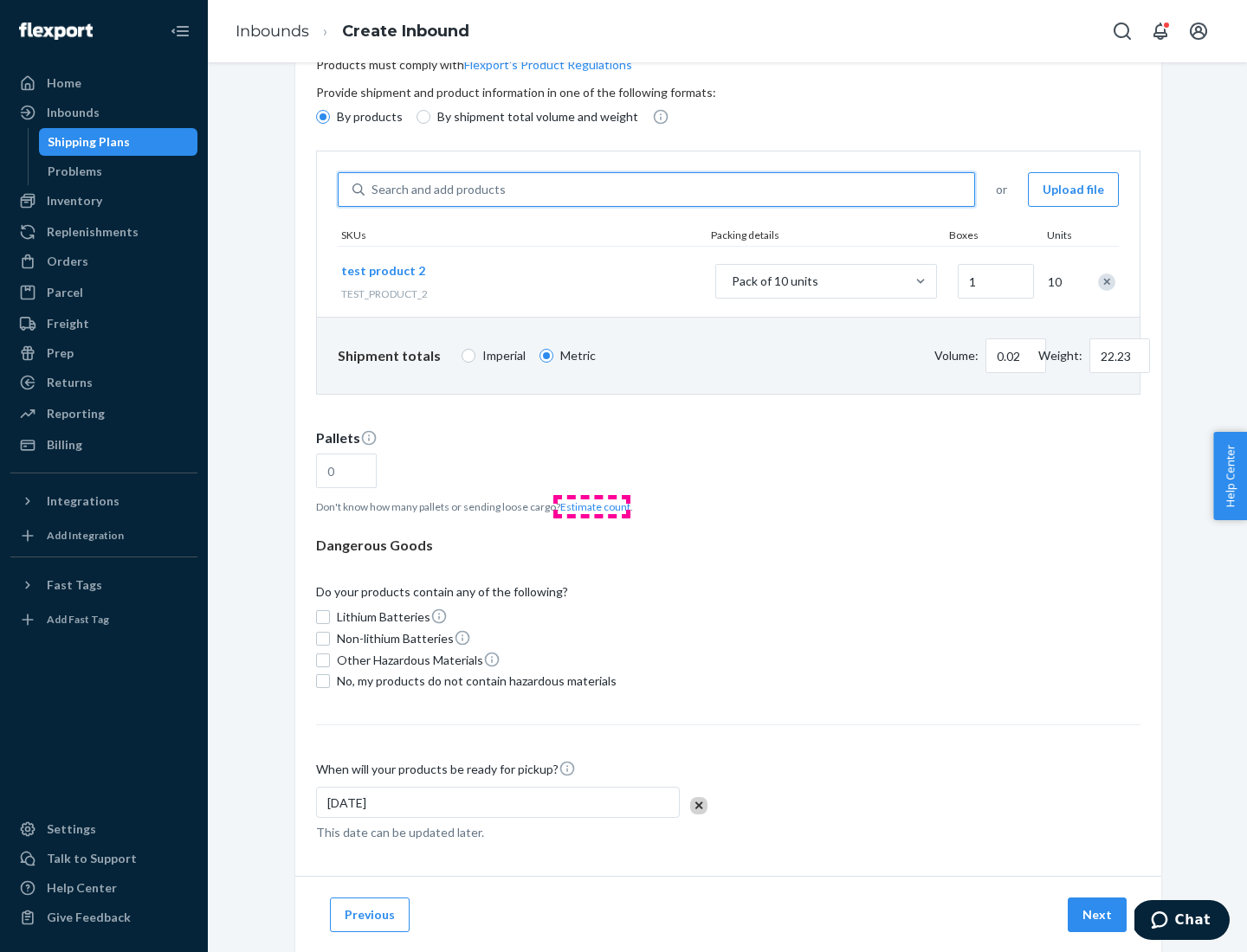
click at [592, 507] on button "Estimate count" at bounding box center [595, 507] width 70 height 15
type input "1"
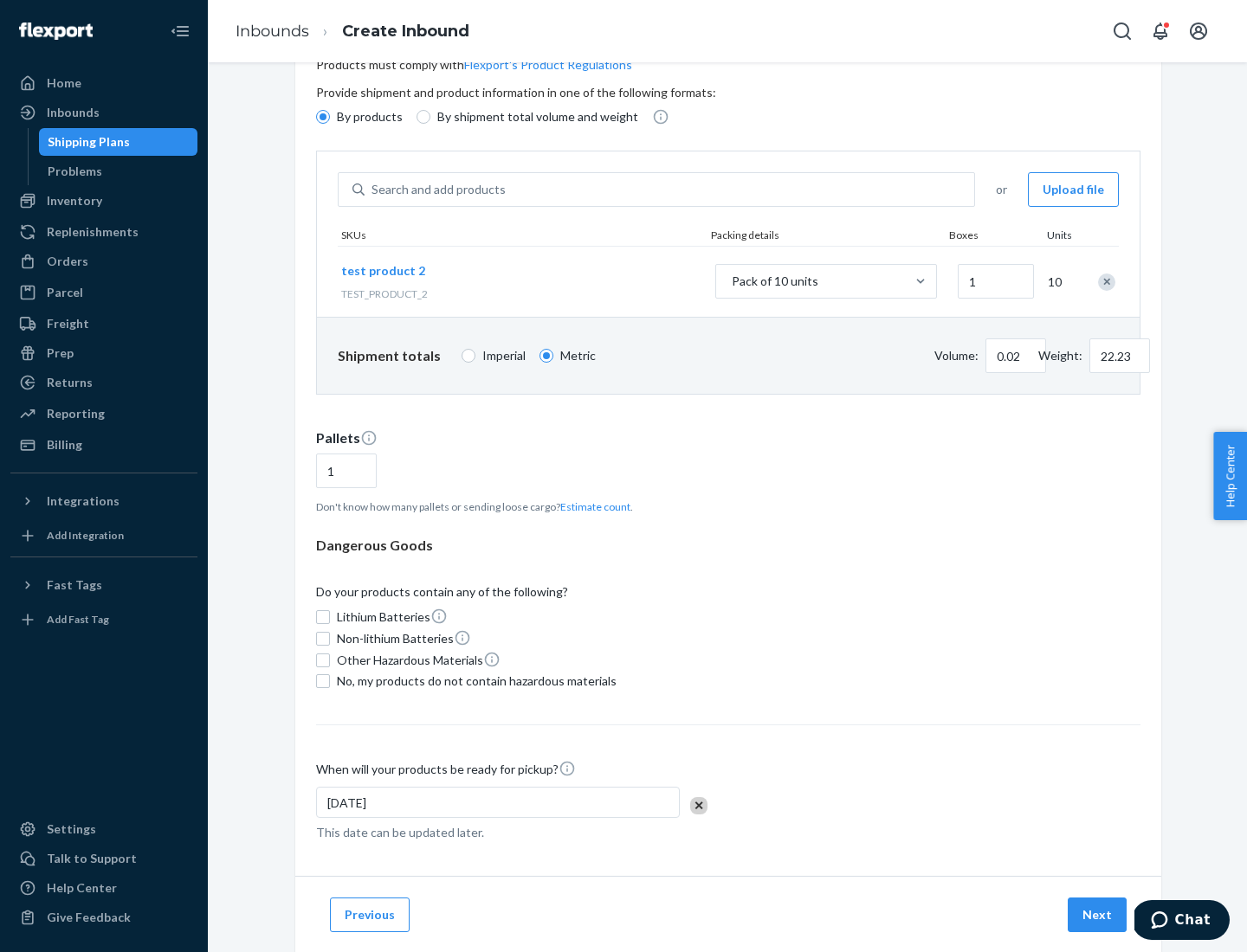
scroll to position [138, 0]
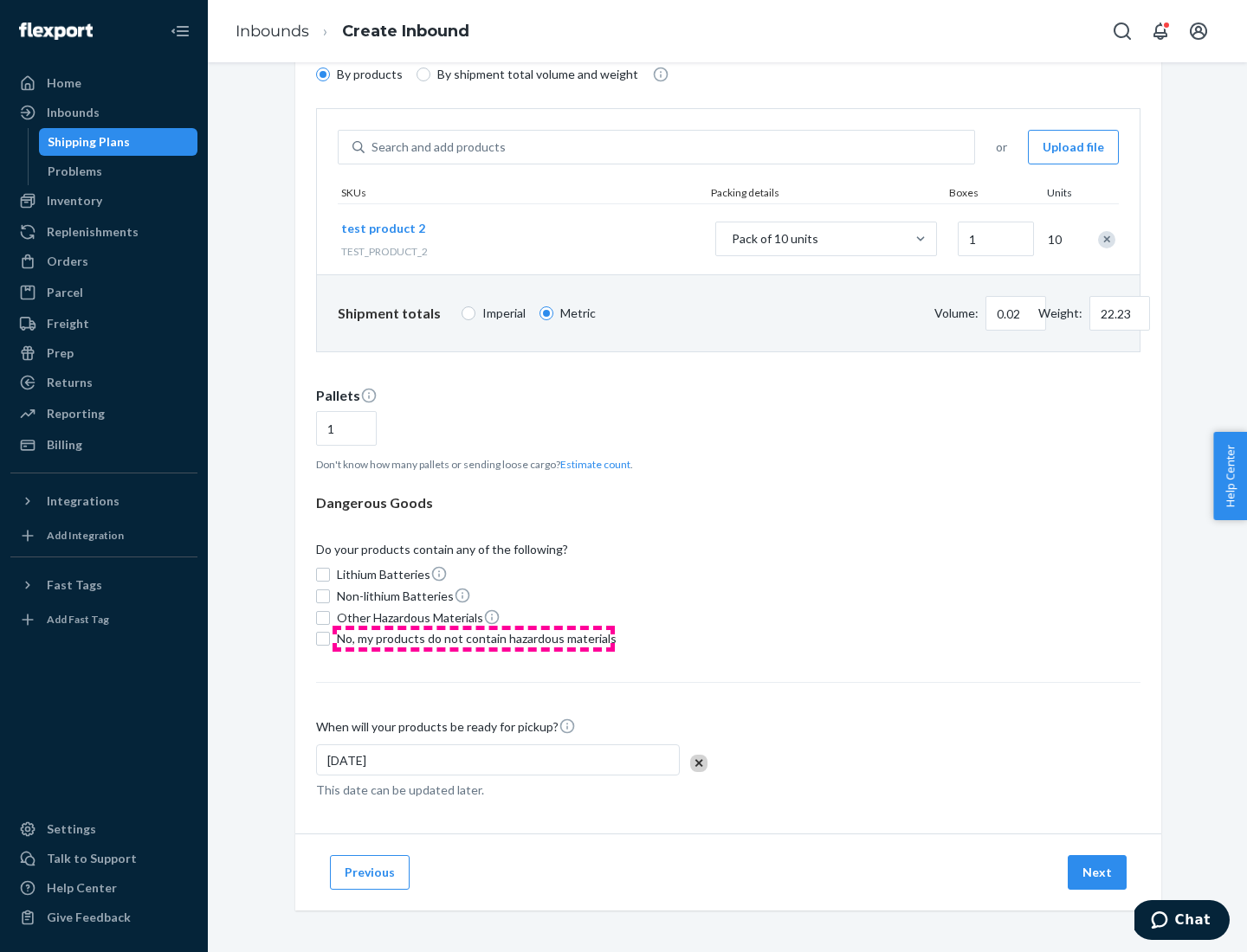
click at [474, 639] on span "No, my products do not contain hazardous materials" at bounding box center [477, 639] width 280 height 17
click at [330, 639] on input "No, my products do not contain hazardous materials" at bounding box center [323, 639] width 14 height 14
checkbox input "true"
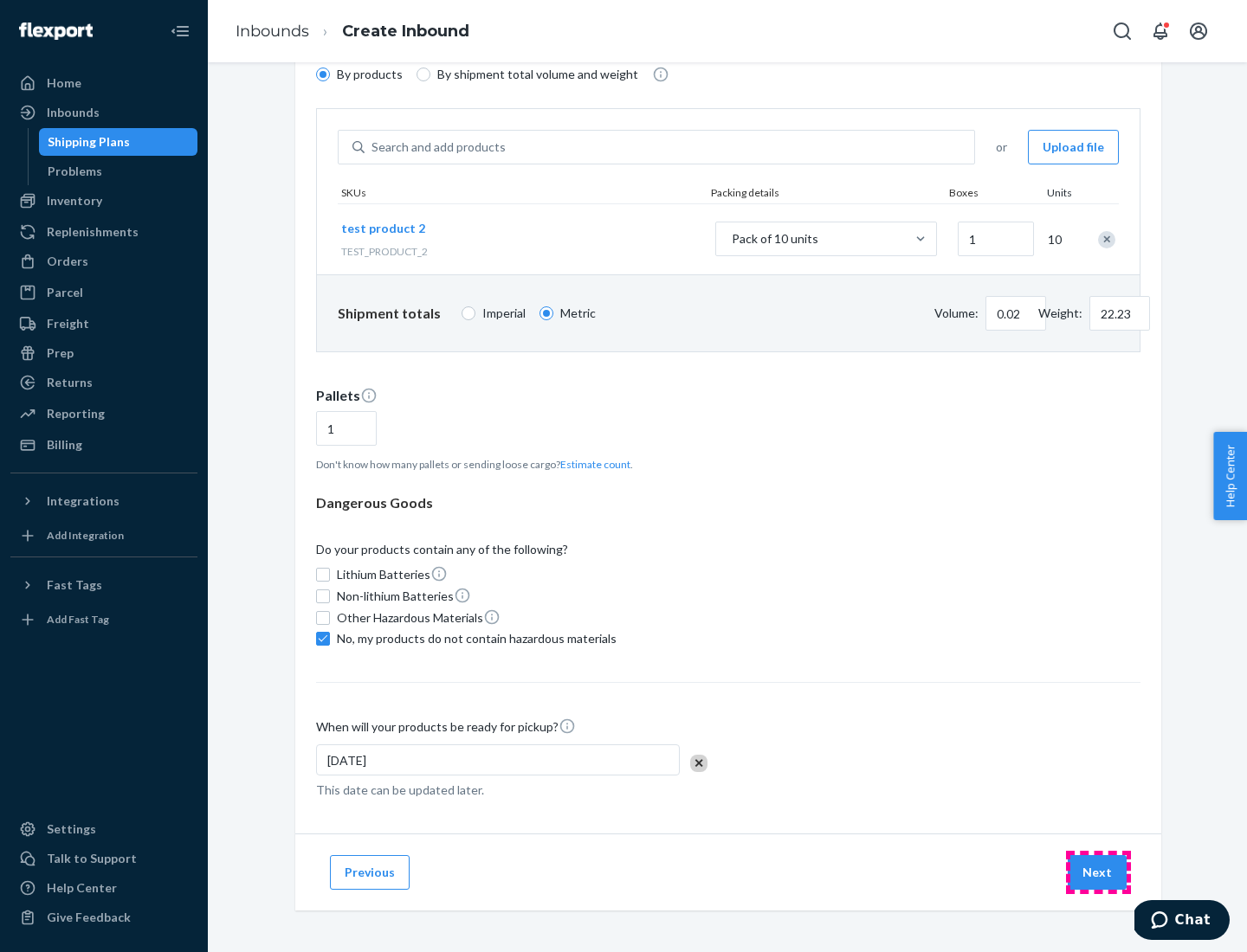
click at [1099, 873] on button "Next" at bounding box center [1097, 873] width 59 height 35
